Goal: Task Accomplishment & Management: Complete application form

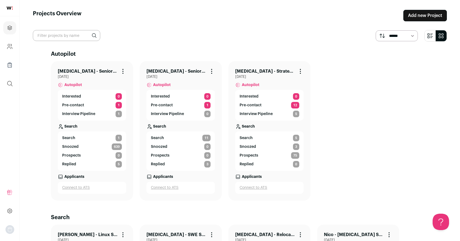
click at [417, 14] on link "Add new Project" at bounding box center [425, 15] width 44 height 11
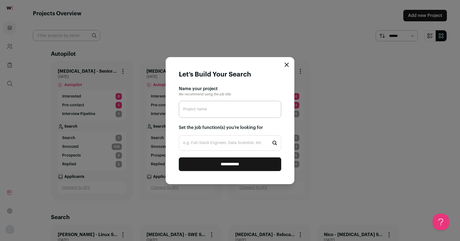
click at [287, 66] on icon "Close modal" at bounding box center [286, 65] width 4 height 4
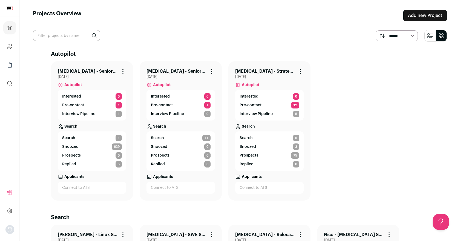
click at [421, 14] on link "Add new Project" at bounding box center [425, 15] width 44 height 11
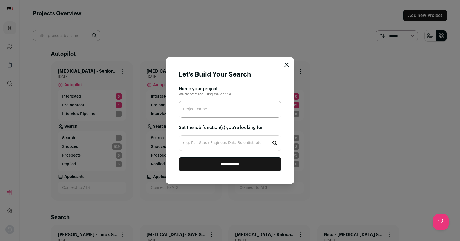
click at [228, 109] on input "Project name" at bounding box center [230, 109] width 102 height 17
type input "N"
click at [285, 64] on icon "Close modal" at bounding box center [287, 65] width 4 height 4
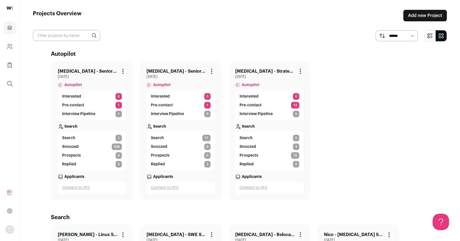
click at [422, 15] on link "Add new Project" at bounding box center [425, 15] width 44 height 11
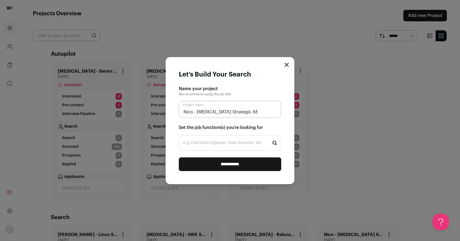
type input "Nico - [MEDICAL_DATA] Strategic AE"
click at [226, 164] on input "**********" at bounding box center [230, 165] width 102 height 14
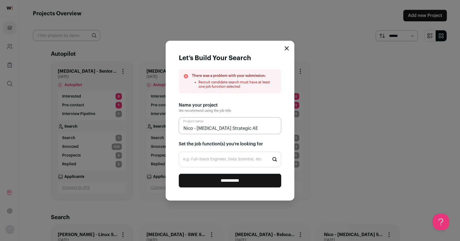
click at [226, 164] on input "e.g. Full-Stack Engineer, Data Scientist, etc" at bounding box center [230, 160] width 102 height 16
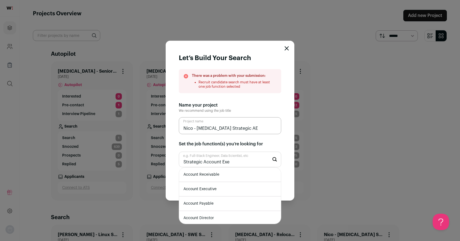
type input "Strategic Account Exe"
click at [194, 186] on li "Account Executive" at bounding box center [230, 189] width 102 height 15
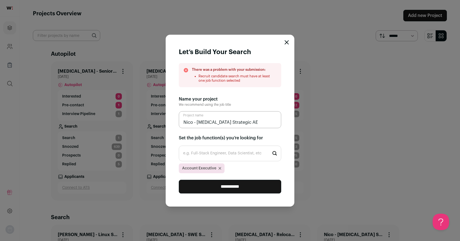
click at [218, 187] on input "**********" at bounding box center [230, 187] width 102 height 14
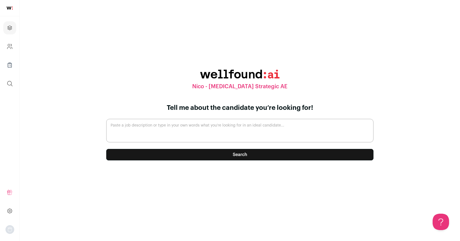
click at [170, 131] on textarea "Paste a job description or type in your own words what you’re looking for in an…" at bounding box center [239, 131] width 267 height 24
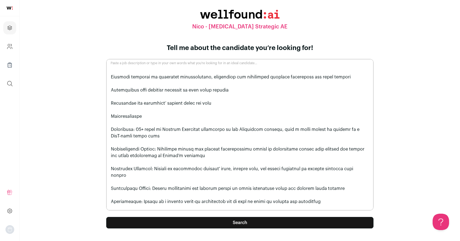
type textarea "Lorem ips Dol Sitame.co ad elitseddoe t Incididun Utlabor Etdolorem ali enim ad…"
click at [235, 218] on button "Search" at bounding box center [239, 222] width 267 height 11
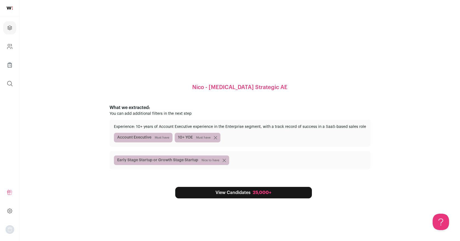
click at [163, 138] on span "Must have" at bounding box center [162, 138] width 15 height 4
click at [129, 140] on span "Account Executive Must have" at bounding box center [143, 138] width 59 height 10
click at [250, 194] on link "View Candidates 25,000+" at bounding box center [243, 192] width 137 height 11
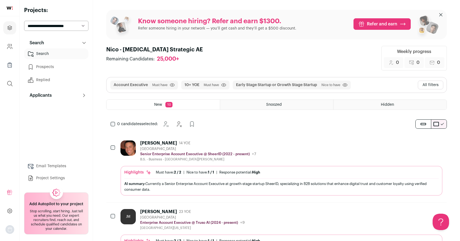
click at [429, 85] on button "All filters" at bounding box center [430, 85] width 25 height 9
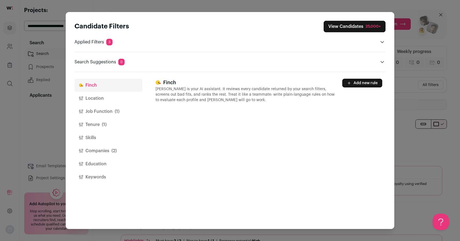
click at [96, 99] on button "Location" at bounding box center [108, 98] width 68 height 13
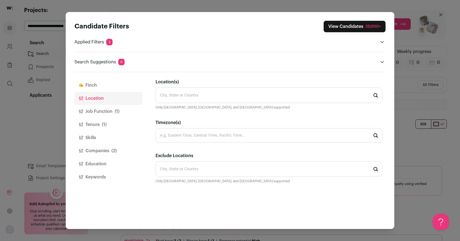
click at [187, 99] on input "Location(s)" at bounding box center [268, 96] width 227 height 16
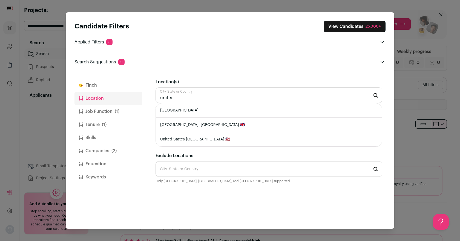
click at [188, 108] on li "[GEOGRAPHIC_DATA]" at bounding box center [269, 110] width 226 height 15
type input "[GEOGRAPHIC_DATA]"
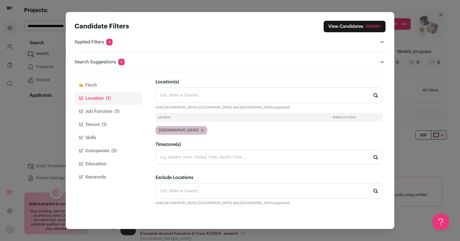
click at [108, 111] on button "Job Function (1)" at bounding box center [108, 111] width 68 height 13
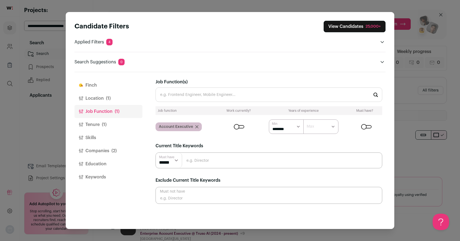
click at [181, 96] on input "Job Function(s)" at bounding box center [268, 95] width 227 height 15
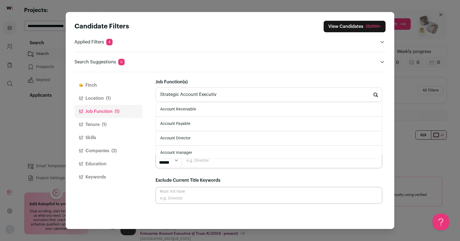
type input "Strategic Account Executive"
drag, startPoint x: 251, startPoint y: 96, endPoint x: 131, endPoint y: 90, distance: 119.8
click at [131, 90] on div "[PERSON_NAME] Location (1) Job Function (1) Tenure (1) Skills Companies (2) Edu…" at bounding box center [229, 150] width 311 height 157
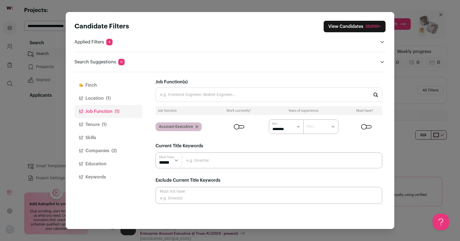
click at [143, 210] on div "[PERSON_NAME] Location (1) Job Function (1) Tenure (1) Skills Companies (2) Edu…" at bounding box center [229, 150] width 311 height 157
click at [200, 164] on input "Close modal via background" at bounding box center [268, 161] width 227 height 16
type input "Strategic Account Executive"
click at [252, 162] on input "Strategic Account Executive" at bounding box center [268, 161] width 227 height 16
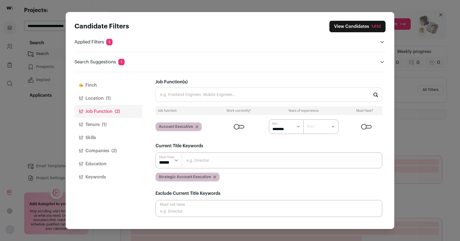
click at [97, 124] on button "Tenure (1)" at bounding box center [108, 124] width 68 height 13
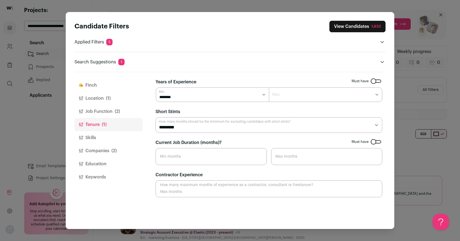
click at [190, 124] on select "********* ******** ******* ******** ******** ******** ******** ******** *******…" at bounding box center [268, 125] width 227 height 16
select select "*"
click at [155, 117] on select "********* ******** ******* ******** ******** ******** ******** ******** *******…" at bounding box center [268, 125] width 227 height 16
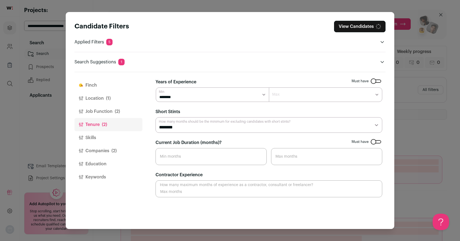
click at [188, 159] on input "Current Job Duration (months)?" at bounding box center [210, 156] width 111 height 17
type input "18"
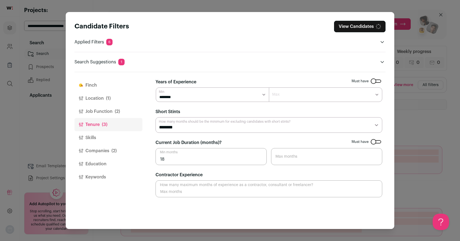
click at [307, 172] on div "Contractor Experience How many maximum months of experience as a contractor, co…" at bounding box center [268, 185] width 227 height 26
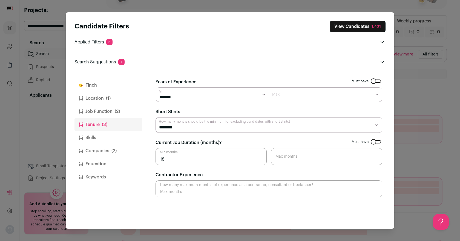
scroll to position [32, 0]
click at [232, 188] on input "Contractor Experience" at bounding box center [268, 189] width 227 height 17
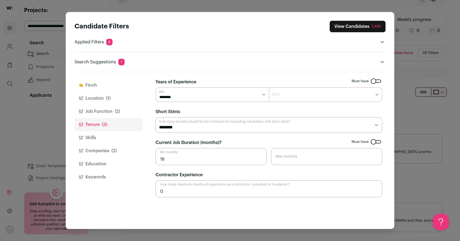
scroll to position [0, 0]
type input "0"
click at [210, 207] on div "[PERSON_NAME] [PERSON_NAME] is your AI assistant. It reviews every candidate re…" at bounding box center [270, 150] width 230 height 157
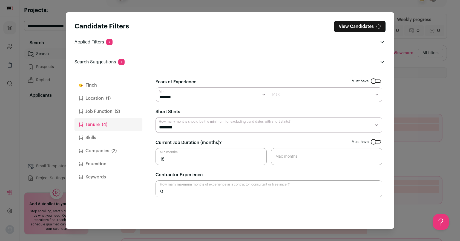
click at [92, 137] on button "Skills" at bounding box center [108, 137] width 68 height 13
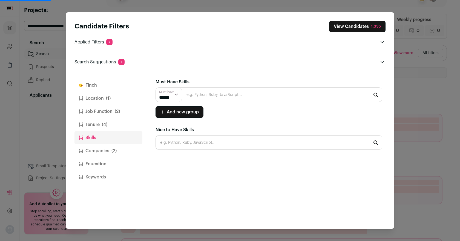
click at [97, 151] on button "Companies (2)" at bounding box center [108, 151] width 68 height 13
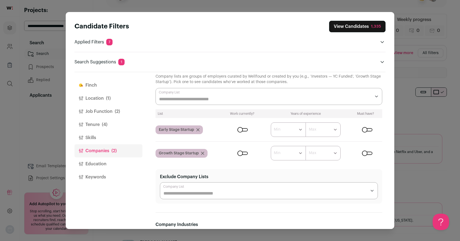
scroll to position [12, 0]
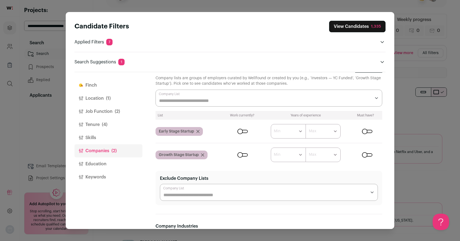
click at [209, 99] on input "Company Lists" at bounding box center [265, 101] width 212 height 7
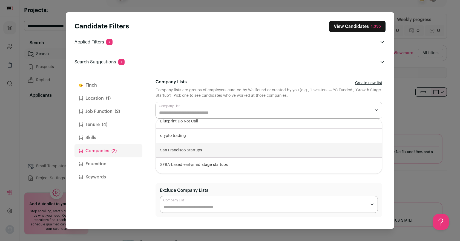
scroll to position [23, 0]
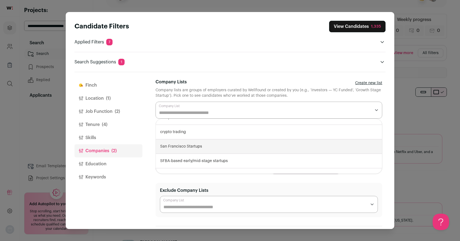
click at [209, 146] on div "San Francisco Startups" at bounding box center [269, 147] width 226 height 15
select select "****"
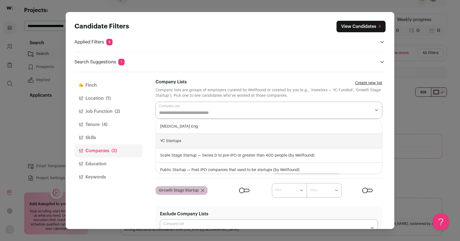
scroll to position [62, 0]
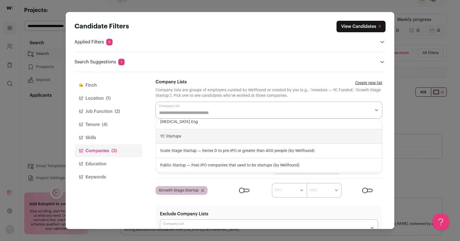
click at [207, 135] on div "YC Startups" at bounding box center [269, 136] width 226 height 15
select select "****"
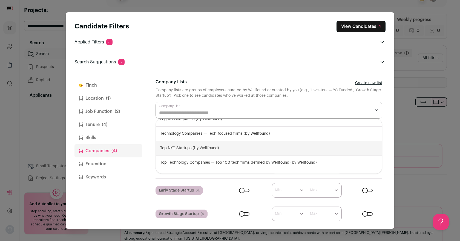
scroll to position [218, 0]
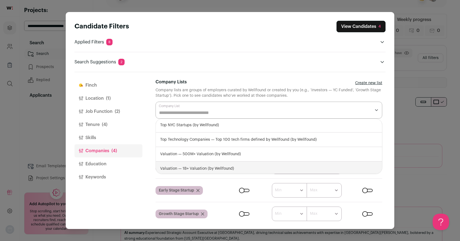
click at [82, 217] on div "[PERSON_NAME] Location (1) Job Function (2) Tenure (4) Skills Companies (4) Edu…" at bounding box center [108, 150] width 68 height 157
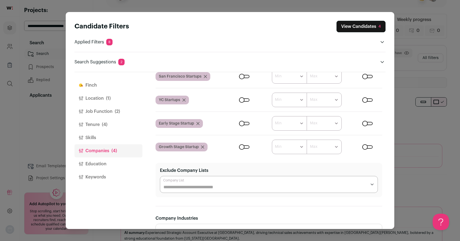
scroll to position [53, 0]
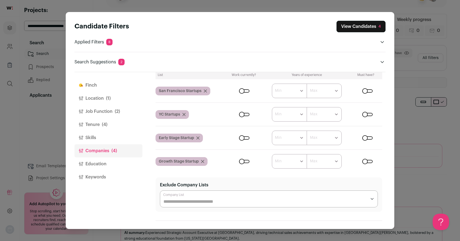
click at [365, 137] on div "Close modal via background" at bounding box center [367, 138] width 10 height 3
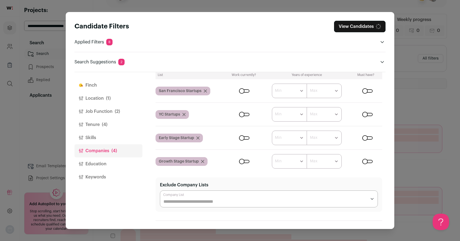
scroll to position [50, 0]
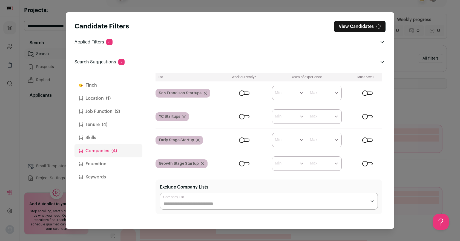
click at [365, 162] on div "Close modal via background" at bounding box center [367, 163] width 10 height 3
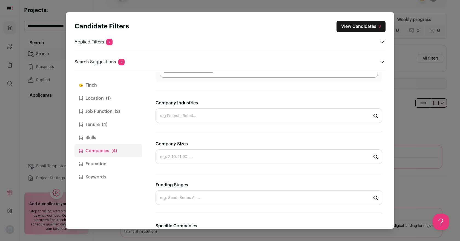
scroll to position [237, 0]
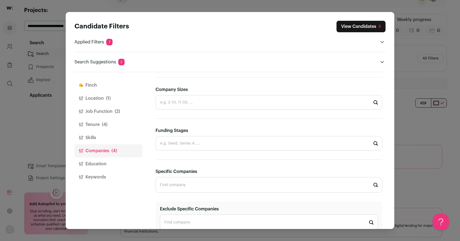
click at [218, 139] on input "Funding Stages" at bounding box center [268, 143] width 227 height 15
click at [179, 185] on li "Series A" at bounding box center [269, 187] width 226 height 15
type input "Series A"
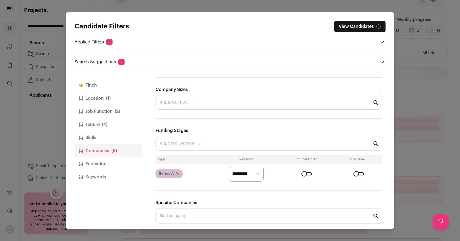
click at [189, 141] on input "Funding Stages" at bounding box center [268, 143] width 227 height 15
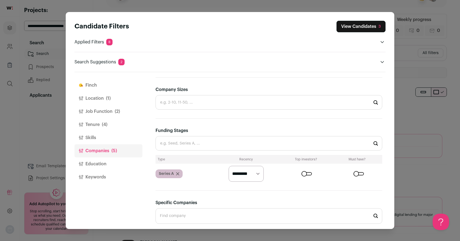
scroll to position [0, 0]
click at [197, 142] on input "Funding Stages" at bounding box center [268, 143] width 227 height 15
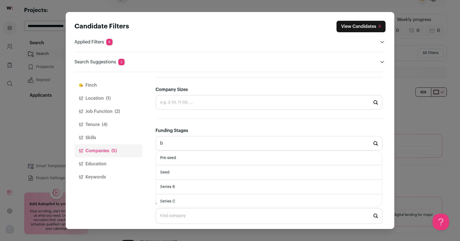
click at [177, 188] on li "Series B" at bounding box center [269, 187] width 226 height 15
type input "Series B"
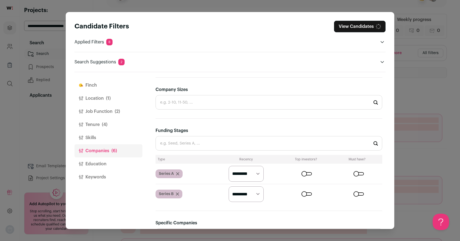
click at [194, 143] on input "Funding Stages" at bounding box center [268, 143] width 227 height 15
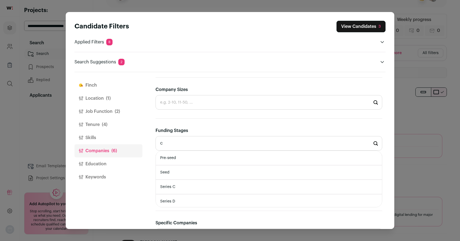
click at [184, 183] on li "Series C" at bounding box center [269, 187] width 226 height 15
type input "Series C"
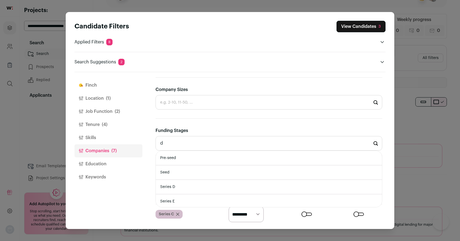
click at [179, 185] on li "Series D" at bounding box center [269, 187] width 226 height 15
type input "Series D"
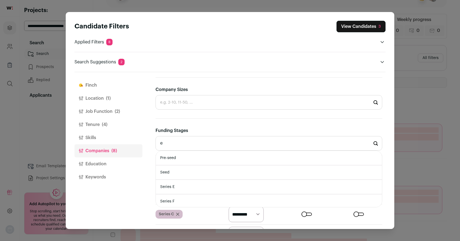
click at [180, 185] on li "Series E" at bounding box center [269, 187] width 226 height 15
type input "Series E"
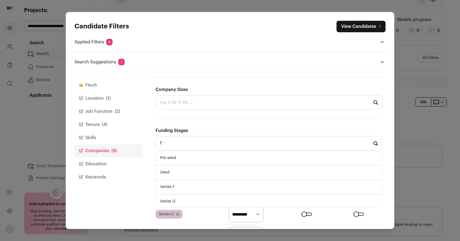
click at [194, 182] on li "Series F" at bounding box center [269, 187] width 226 height 15
type input "Series F"
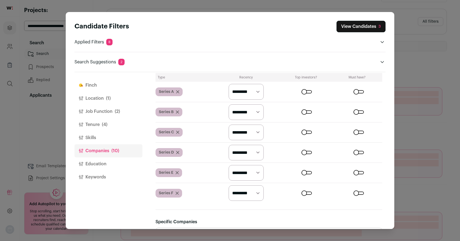
scroll to position [320, 0]
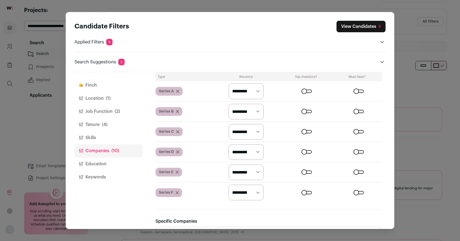
click at [258, 88] on select "********* ******* ******" at bounding box center [246, 91] width 35 height 16
click at [229, 83] on select "********* ******* ******" at bounding box center [246, 91] width 35 height 16
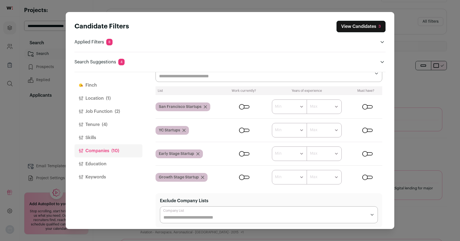
scroll to position [51, 0]
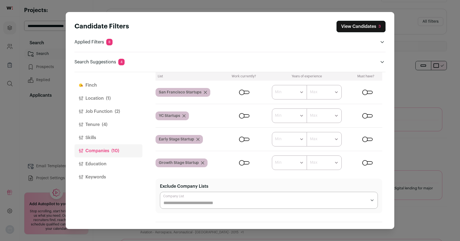
click at [197, 139] on icon "Close modal via background" at bounding box center [197, 139] width 3 height 3
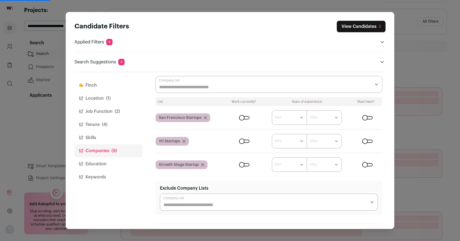
scroll to position [32, 0]
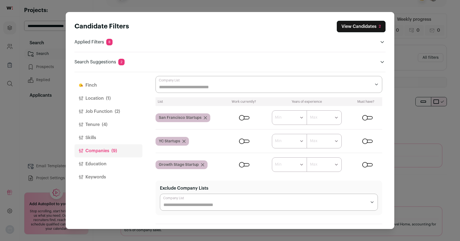
click at [185, 141] on icon "Close modal via background" at bounding box center [183, 141] width 3 height 3
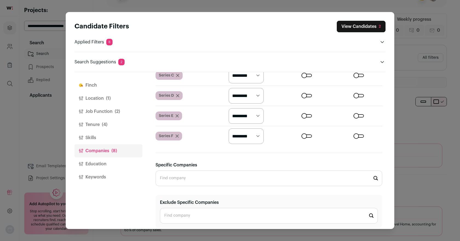
scroll to position [332, 0]
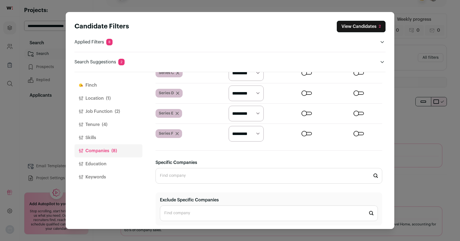
click at [253, 133] on select "********* ******* ******" at bounding box center [246, 134] width 35 height 16
select select "******"
click at [229, 126] on select "********* ******* ******" at bounding box center [246, 134] width 35 height 16
click at [253, 111] on select "********* ******* ******" at bounding box center [246, 114] width 35 height 16
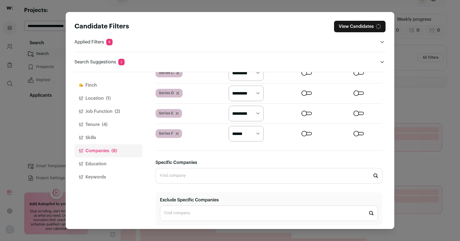
click at [249, 112] on select "********* ******* ******" at bounding box center [246, 114] width 35 height 16
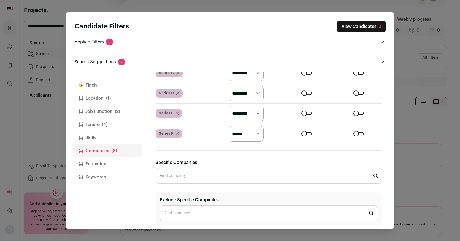
click at [249, 132] on select "********* ******* ******" at bounding box center [246, 134] width 35 height 16
select select "Close modal via background"
click at [229, 126] on select "********* ******* ******" at bounding box center [246, 134] width 35 height 16
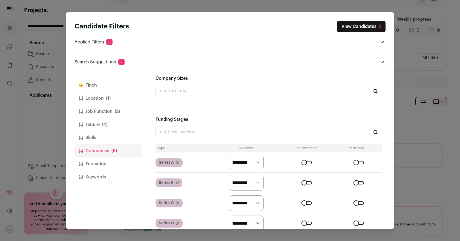
scroll to position [204, 0]
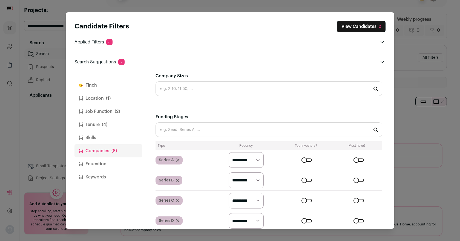
click at [178, 159] on icon "Close modal via background" at bounding box center [177, 160] width 3 height 3
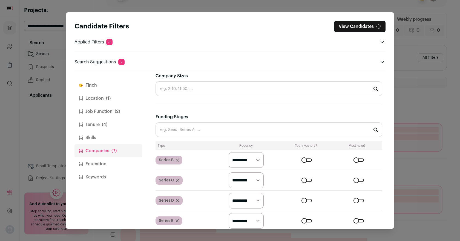
click at [177, 159] on icon "Close modal via background" at bounding box center [177, 160] width 3 height 3
click at [178, 159] on icon "Close modal via background" at bounding box center [177, 160] width 3 height 3
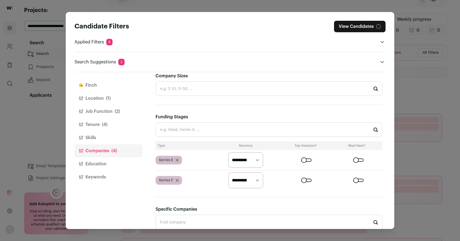
click at [178, 159] on icon "Close modal via background" at bounding box center [177, 160] width 3 height 3
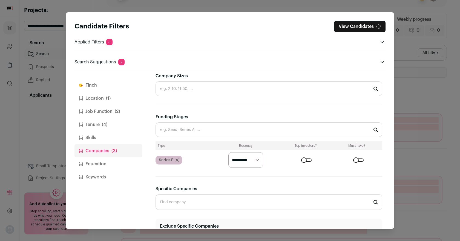
click at [178, 159] on icon "Close modal via background" at bounding box center [177, 160] width 3 height 3
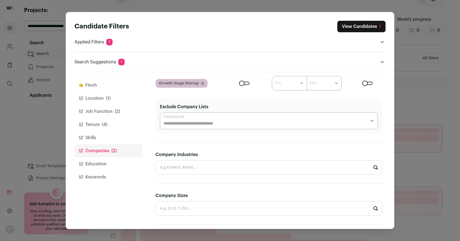
scroll to position [0, 0]
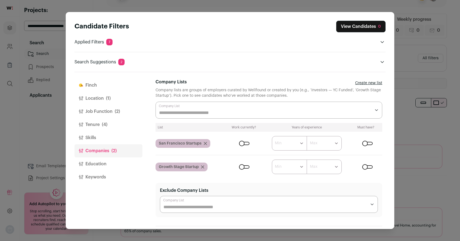
click at [206, 142] on icon "Close modal via background" at bounding box center [205, 143] width 3 height 3
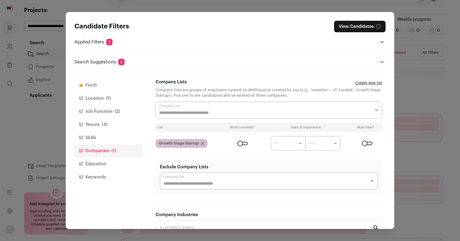
click at [202, 142] on icon "Close modal via background" at bounding box center [202, 143] width 3 height 3
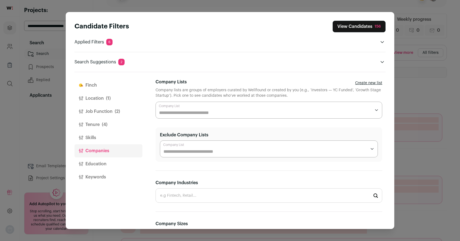
click at [201, 153] on input "Exclude Company Lists" at bounding box center [264, 152] width 203 height 7
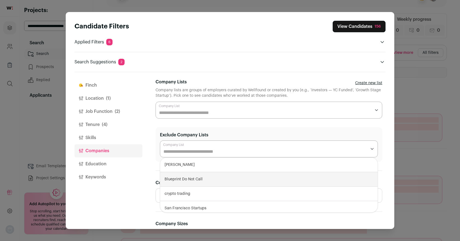
click at [199, 176] on div "Blueprint Do Not Call" at bounding box center [268, 179] width 217 height 15
select select "****"
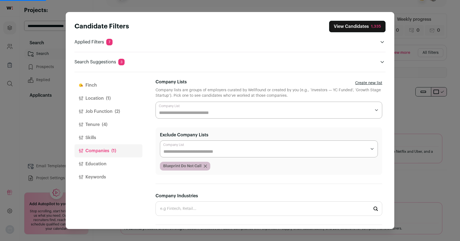
click at [220, 128] on section "**********" at bounding box center [268, 152] width 227 height 48
click at [91, 136] on button "Skills" at bounding box center [108, 137] width 68 height 13
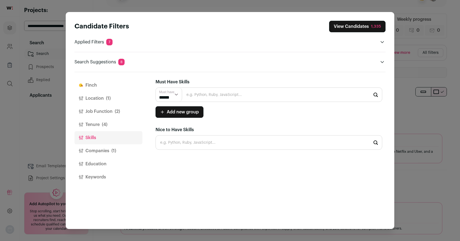
click at [101, 177] on button "Keywords" at bounding box center [108, 177] width 68 height 13
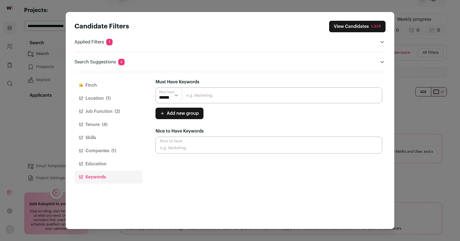
click at [197, 95] on input "Close modal via background" at bounding box center [268, 96] width 227 height 16
type input "Strategic"
click at [217, 94] on input "Strategic" at bounding box center [268, 96] width 227 height 16
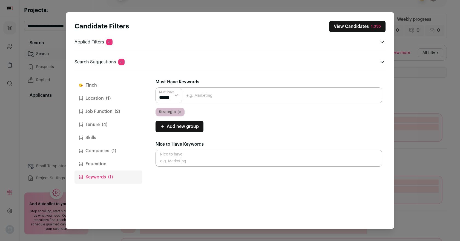
click at [357, 24] on button "View Candidates 1,335" at bounding box center [357, 26] width 56 height 11
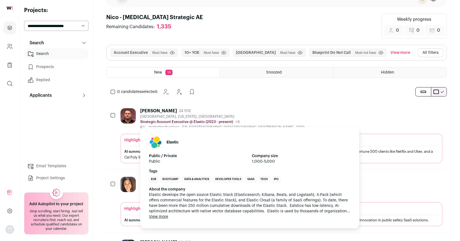
click at [163, 120] on p "Strategic Account Executive @ Elastic (2023 - present)" at bounding box center [186, 122] width 93 height 4
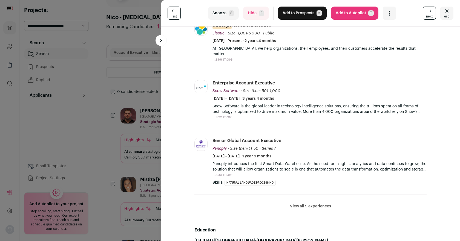
scroll to position [121, 0]
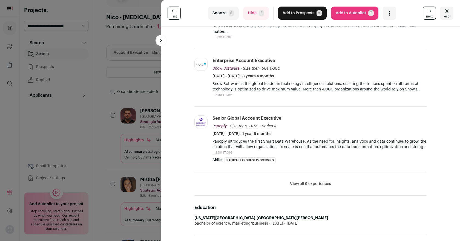
click at [304, 183] on button "View all 9 experiences" at bounding box center [310, 183] width 41 height 5
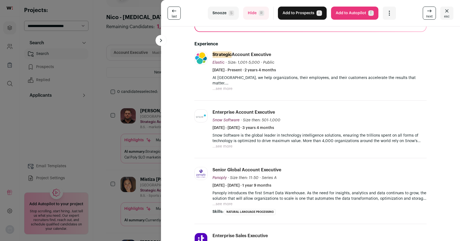
scroll to position [0, 0]
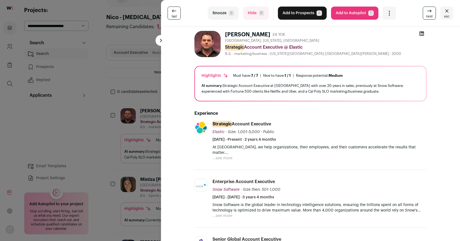
click at [423, 34] on icon at bounding box center [421, 33] width 5 height 5
click at [226, 15] on button "Snooze S" at bounding box center [223, 13] width 31 height 13
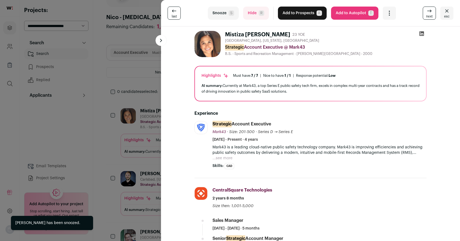
scroll to position [41, 0]
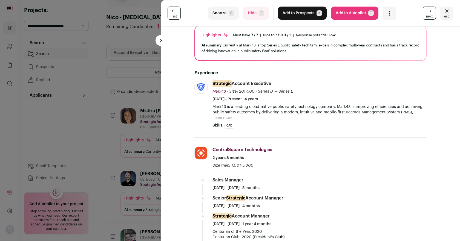
click at [224, 16] on button "Snooze S" at bounding box center [223, 13] width 31 height 13
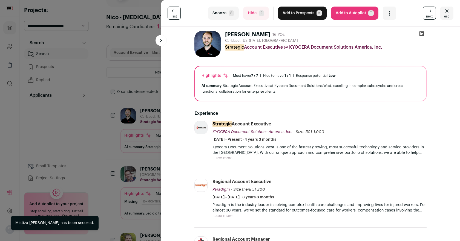
click at [224, 16] on button "Snooze S" at bounding box center [223, 13] width 31 height 13
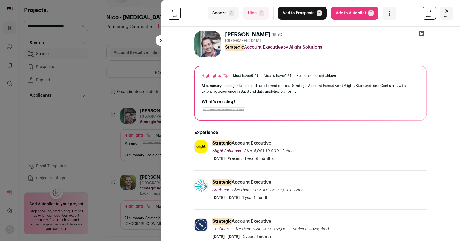
scroll to position [93, 0]
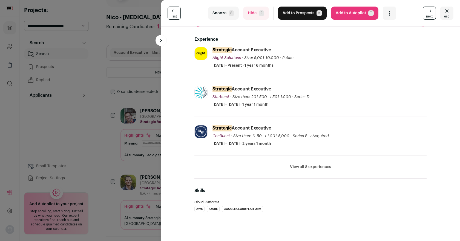
click at [310, 165] on button "View all 8 experiences" at bounding box center [310, 167] width 41 height 5
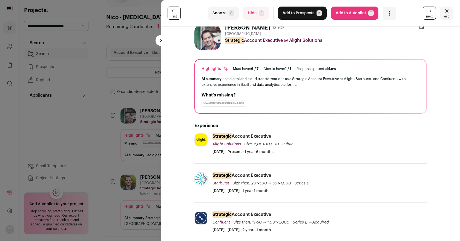
scroll to position [0, 0]
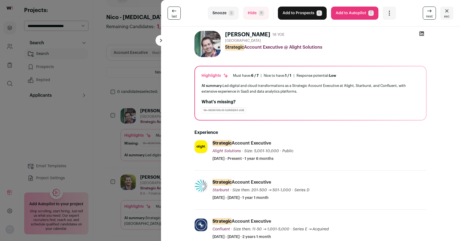
click at [421, 32] on icon at bounding box center [421, 33] width 5 height 5
click at [303, 14] on button "Add to Prospects A" at bounding box center [302, 13] width 49 height 13
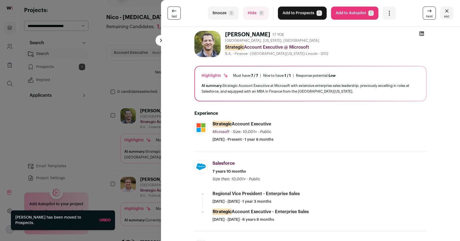
click at [220, 14] on button "Snooze S" at bounding box center [223, 13] width 31 height 13
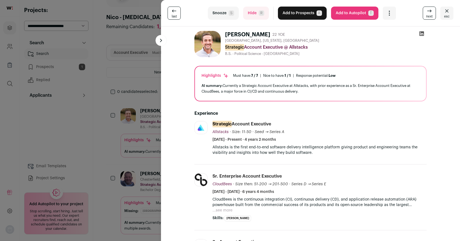
click at [422, 34] on icon at bounding box center [421, 33] width 5 height 5
click at [301, 13] on button "Add to Prospects A" at bounding box center [302, 13] width 49 height 13
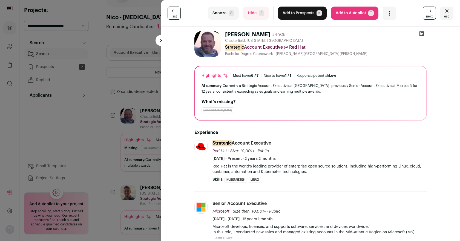
click at [223, 13] on button "Snooze S" at bounding box center [223, 13] width 31 height 13
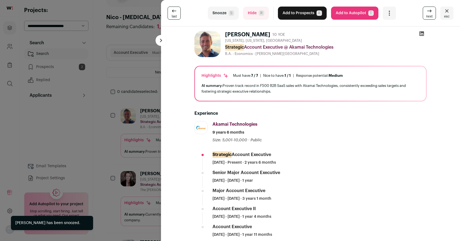
click at [223, 13] on button "Snooze S" at bounding box center [223, 13] width 31 height 13
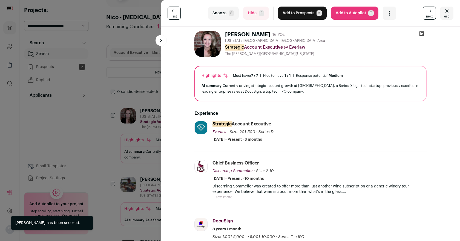
click at [223, 13] on button "Snooze S" at bounding box center [223, 13] width 31 height 13
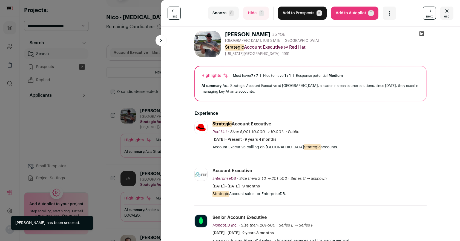
click at [223, 13] on button "Snooze S" at bounding box center [223, 13] width 31 height 13
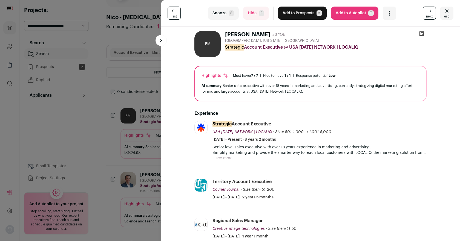
click at [223, 13] on button "Snooze S" at bounding box center [223, 13] width 31 height 13
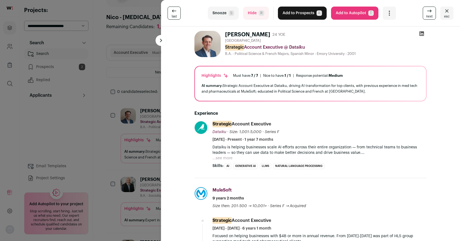
click at [224, 156] on button "...see more" at bounding box center [222, 158] width 20 height 5
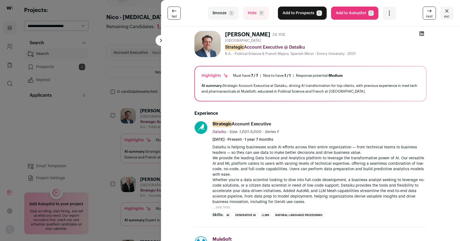
click at [420, 35] on icon at bounding box center [421, 33] width 5 height 5
click at [223, 15] on button "Snooze S" at bounding box center [223, 13] width 31 height 13
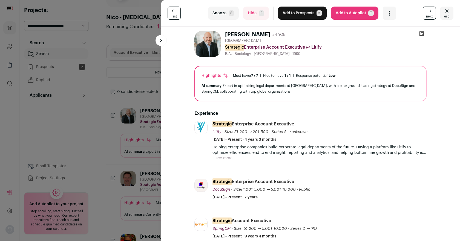
click at [221, 159] on button "...see more" at bounding box center [222, 158] width 20 height 5
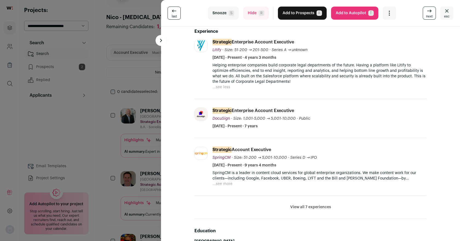
scroll to position [117, 0]
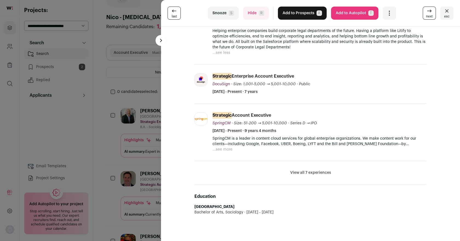
click at [306, 175] on li "View all 7 experiences View less" at bounding box center [310, 173] width 232 height 23
click at [309, 172] on button "View all 7 experiences" at bounding box center [310, 172] width 41 height 5
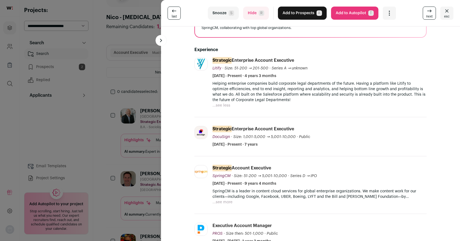
scroll to position [0, 0]
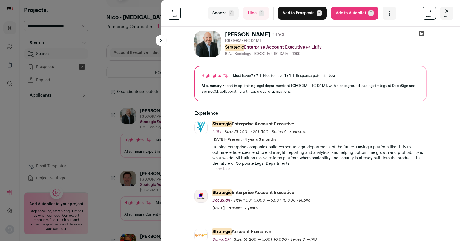
click at [224, 12] on button "Snooze S" at bounding box center [223, 13] width 31 height 13
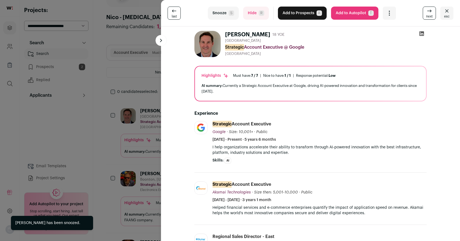
click at [223, 13] on button "Snooze S" at bounding box center [223, 13] width 31 height 13
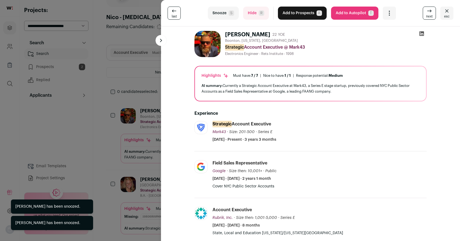
click at [223, 13] on button "Snooze S" at bounding box center [223, 13] width 31 height 13
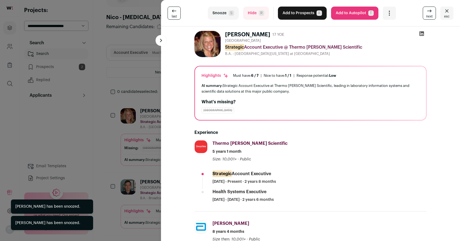
click at [223, 13] on button "Snooze S" at bounding box center [223, 13] width 31 height 13
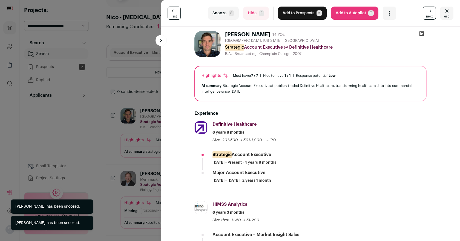
click at [223, 13] on button "Snooze S" at bounding box center [223, 13] width 31 height 13
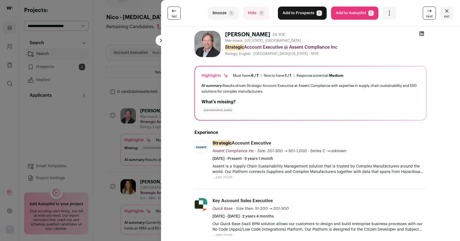
click at [229, 177] on button "...see more" at bounding box center [222, 177] width 20 height 5
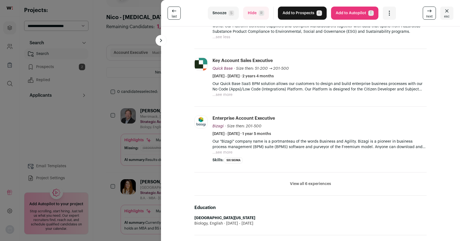
scroll to position [189, 0]
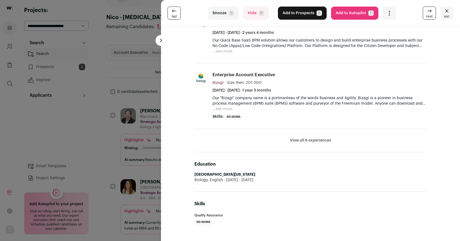
click at [314, 140] on button "View all 6 experiences" at bounding box center [310, 140] width 41 height 5
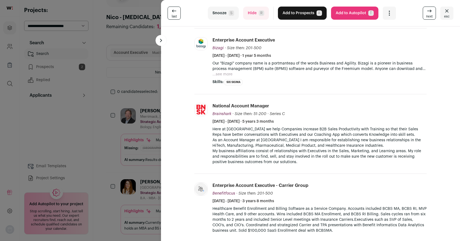
scroll to position [0, 0]
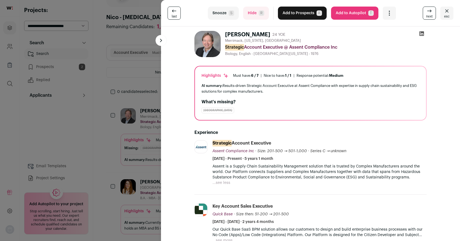
click at [228, 15] on button "Snooze S" at bounding box center [223, 13] width 31 height 13
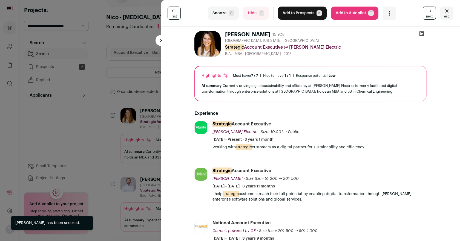
click at [228, 15] on button "Snooze S" at bounding box center [223, 13] width 31 height 13
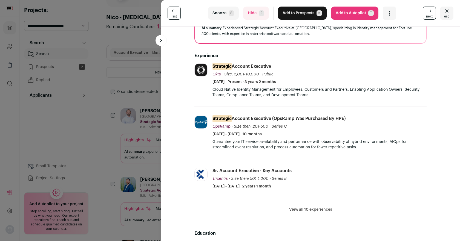
scroll to position [61, 0]
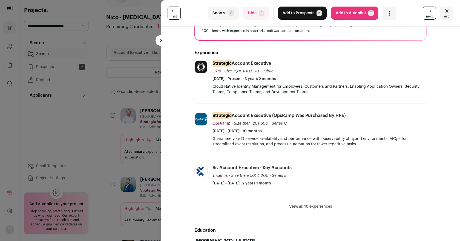
click at [305, 208] on button "View all 10 experiences" at bounding box center [310, 206] width 43 height 5
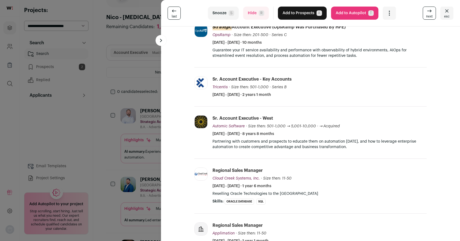
scroll to position [0, 0]
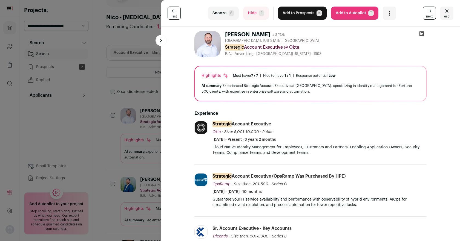
click at [421, 34] on icon at bounding box center [421, 33] width 5 height 5
click at [220, 13] on button "Snooze S" at bounding box center [223, 13] width 31 height 13
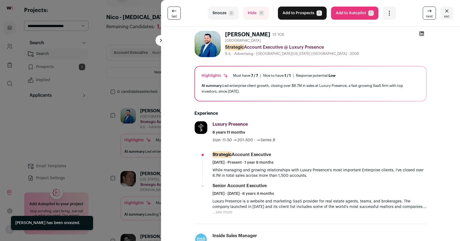
click at [219, 15] on button "Snooze S" at bounding box center [223, 13] width 31 height 13
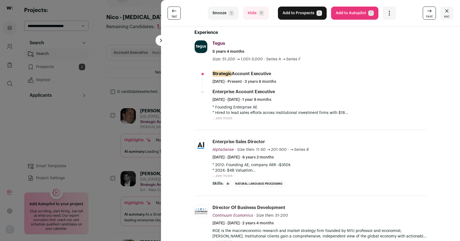
scroll to position [89, 0]
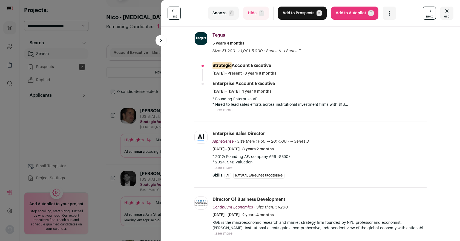
click at [224, 110] on button "...see more" at bounding box center [222, 110] width 20 height 5
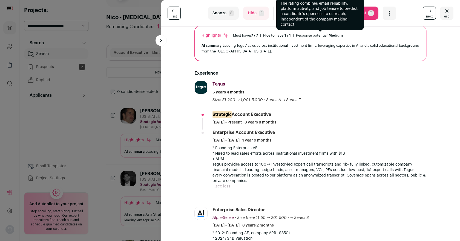
scroll to position [0, 0]
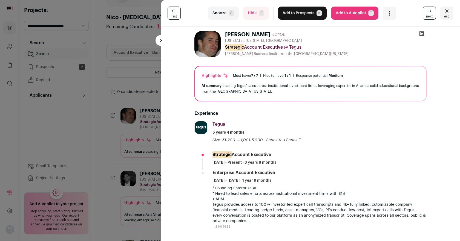
click at [422, 31] on icon at bounding box center [421, 33] width 5 height 5
click at [226, 15] on button "Snooze S" at bounding box center [223, 13] width 31 height 13
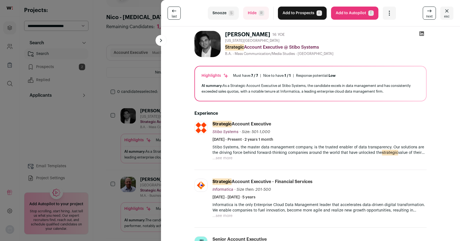
click at [226, 15] on button "Snooze S" at bounding box center [223, 13] width 31 height 13
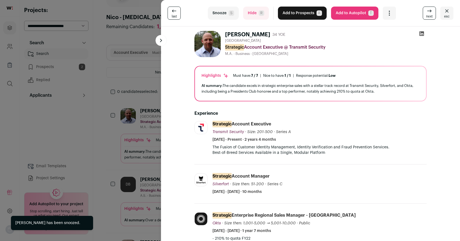
click at [226, 15] on button "Snooze S" at bounding box center [223, 13] width 31 height 13
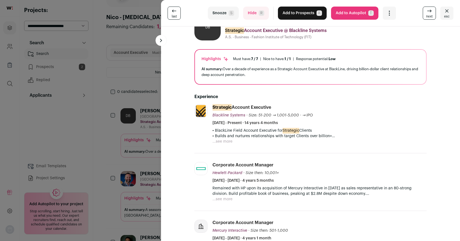
scroll to position [23, 0]
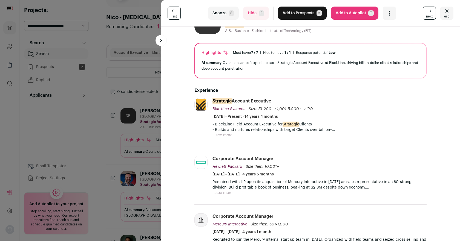
click at [224, 16] on button "Snooze S" at bounding box center [223, 13] width 31 height 13
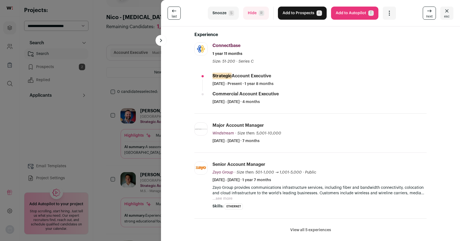
scroll to position [130, 0]
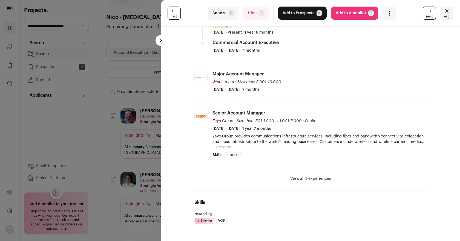
click at [223, 13] on button "Snooze S" at bounding box center [223, 13] width 31 height 13
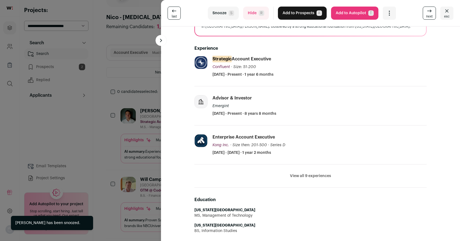
scroll to position [78, 0]
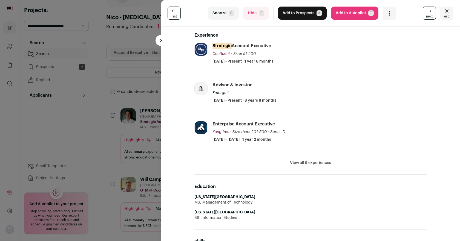
click at [310, 162] on button "View all 9 experiences" at bounding box center [310, 162] width 41 height 5
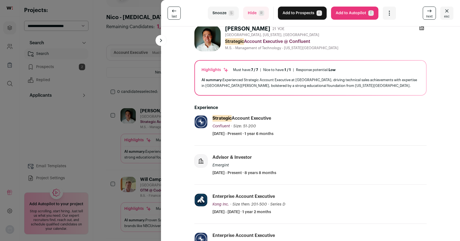
scroll to position [0, 0]
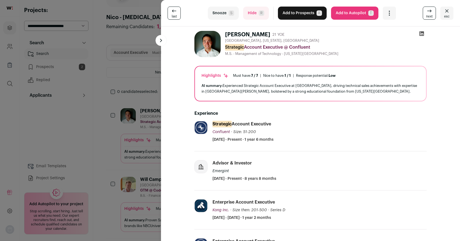
click at [421, 32] on icon at bounding box center [421, 33] width 5 height 5
click at [309, 14] on button "Add to Prospects A" at bounding box center [302, 13] width 49 height 13
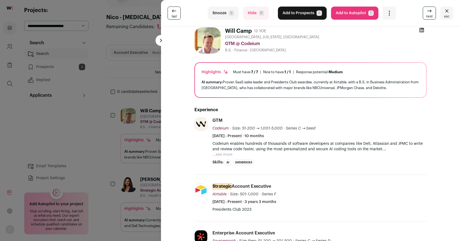
scroll to position [5, 0]
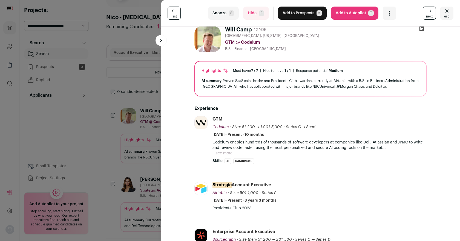
click at [218, 9] on button "Snooze S" at bounding box center [223, 13] width 31 height 13
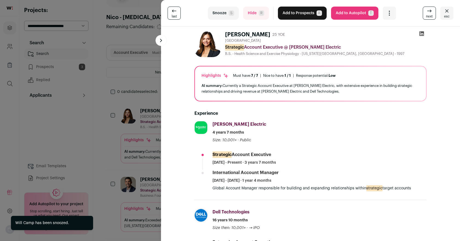
click at [218, 9] on button "Snooze S" at bounding box center [223, 13] width 31 height 13
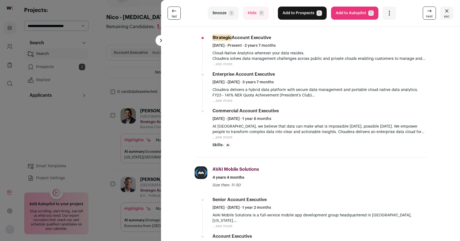
scroll to position [0, 0]
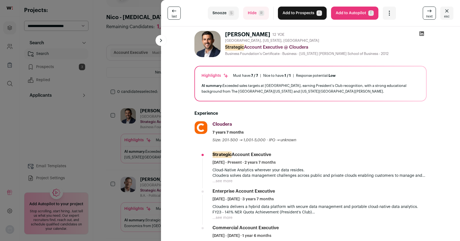
click at [224, 16] on button "Snooze S" at bounding box center [223, 13] width 31 height 13
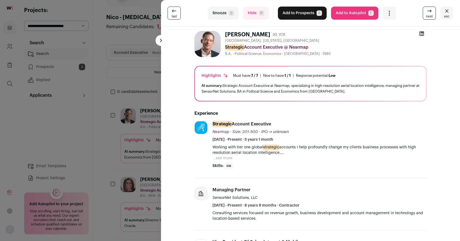
click at [229, 158] on button "...see more" at bounding box center [222, 158] width 20 height 5
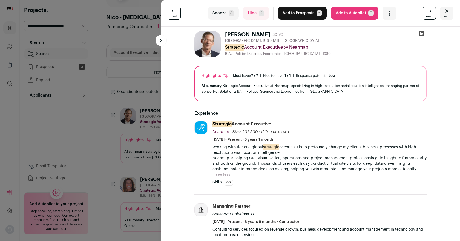
click at [222, 15] on button "Snooze S" at bounding box center [223, 13] width 31 height 13
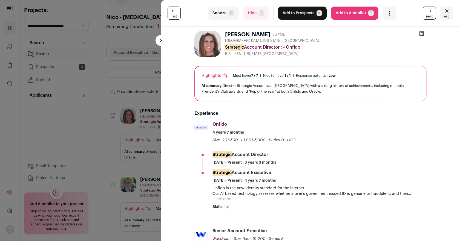
scroll to position [5, 0]
